Goal: Communication & Community: Answer question/provide support

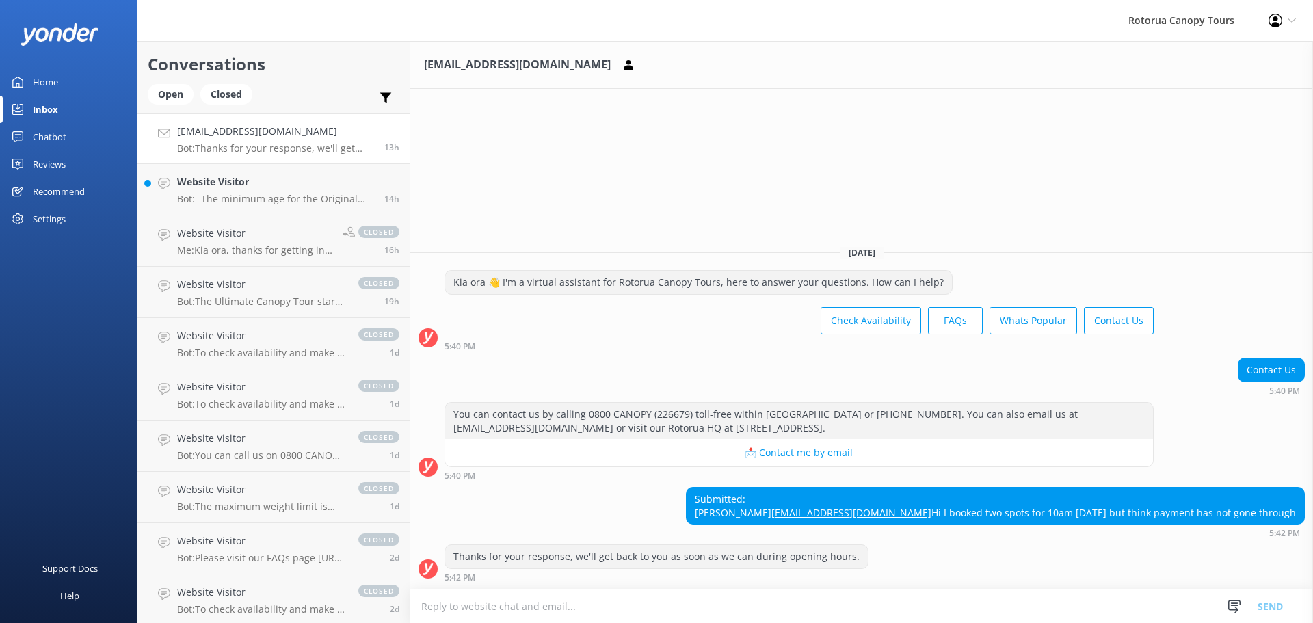
click at [530, 609] on textarea at bounding box center [861, 607] width 903 height 34
click at [966, 608] on textarea "Kia [PERSON_NAME], thanks for reaching out. I've checked your booking and your …" at bounding box center [861, 606] width 903 height 34
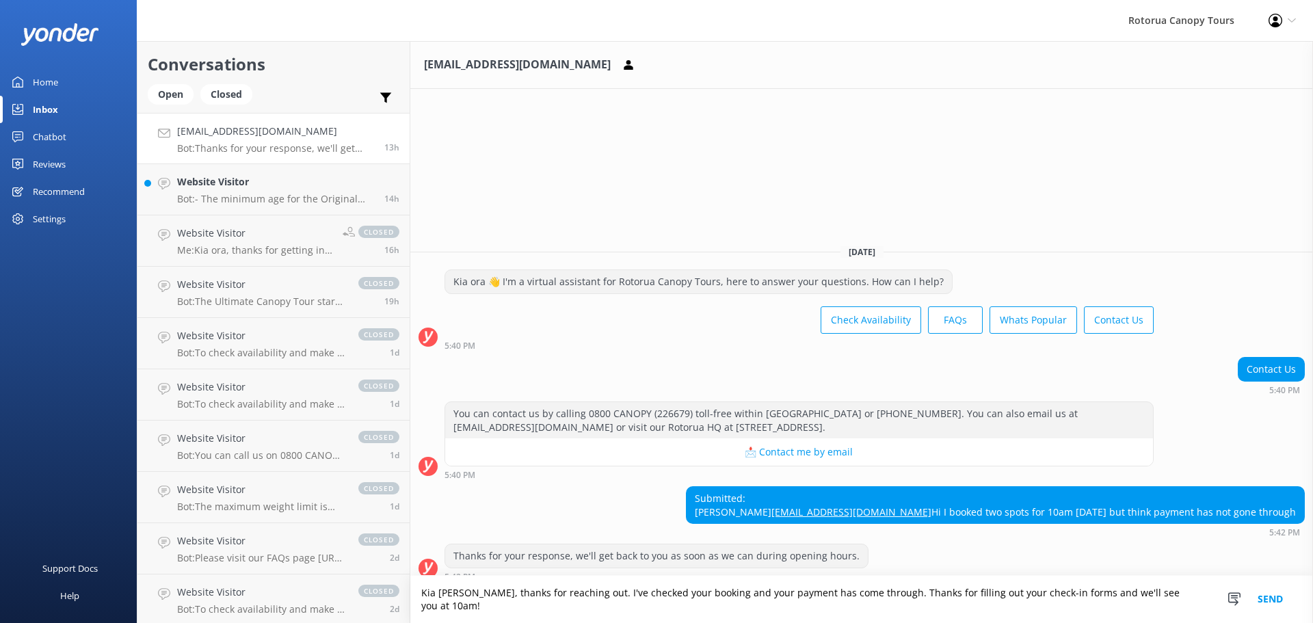
type textarea "Kia [PERSON_NAME], thanks for reaching out. I've checked your booking and your …"
click at [1265, 607] on button "Send" at bounding box center [1270, 599] width 51 height 47
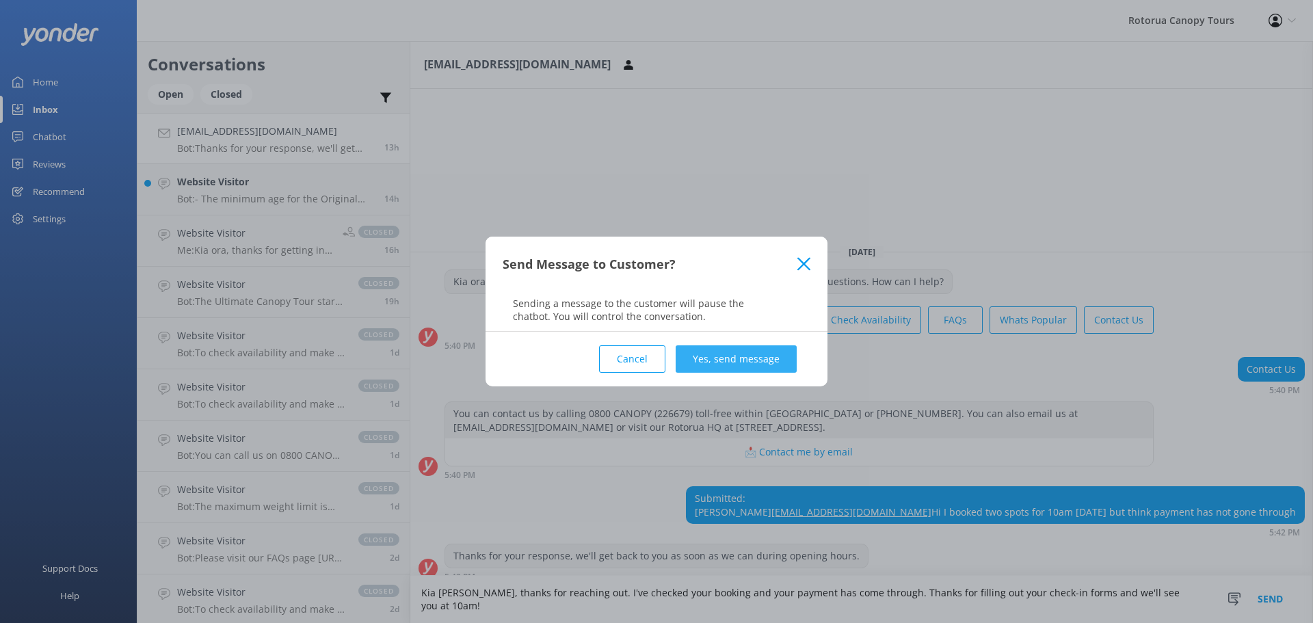
click at [720, 354] on button "Yes, send message" at bounding box center [736, 358] width 121 height 27
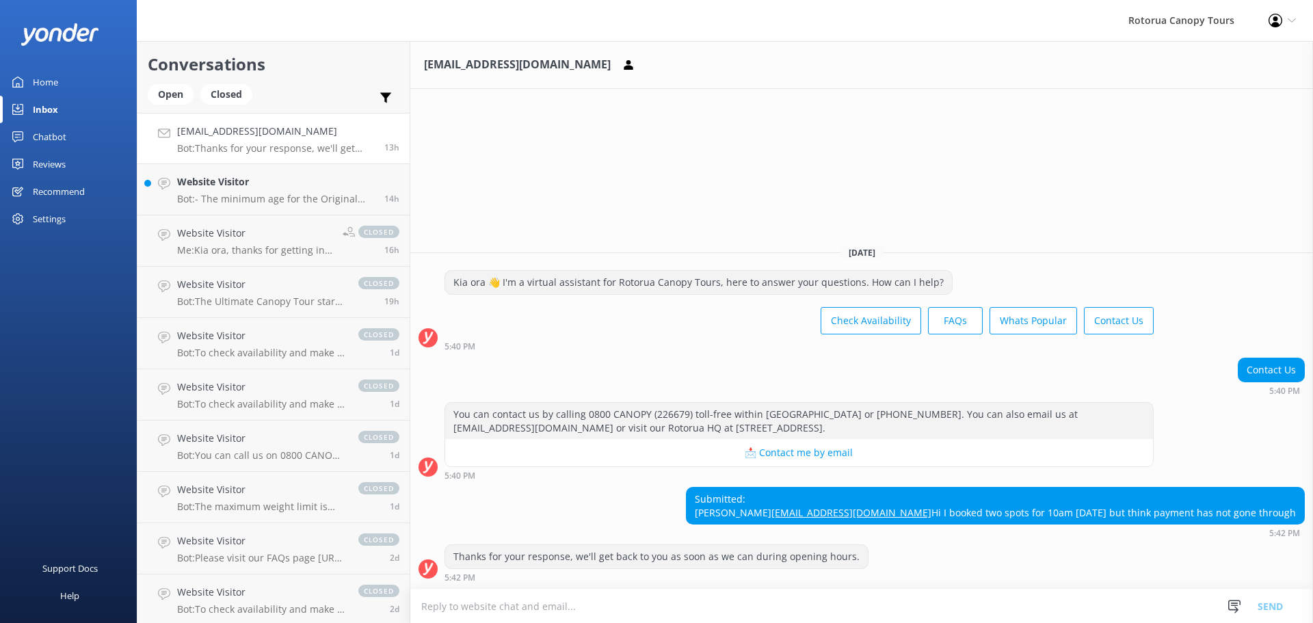
scroll to position [9, 0]
